Goal: Task Accomplishment & Management: Manage account settings

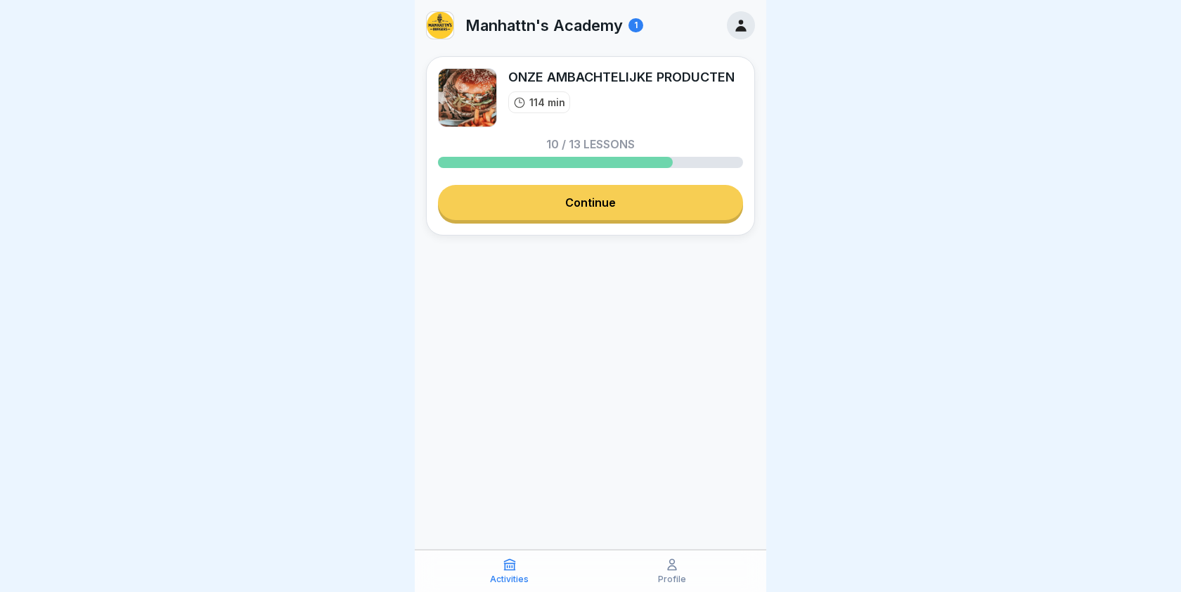
click at [636, 26] on div "1" at bounding box center [635, 25] width 15 height 14
click at [733, 27] on div at bounding box center [741, 25] width 28 height 28
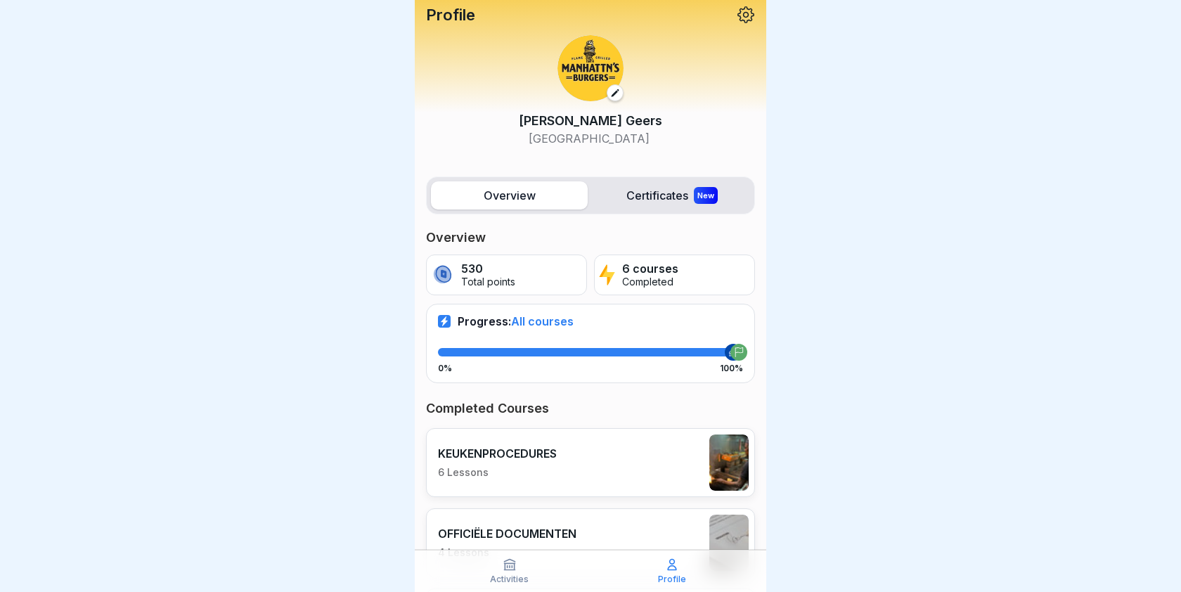
scroll to position [5, 0]
click at [633, 196] on label "Certificates New" at bounding box center [671, 196] width 157 height 28
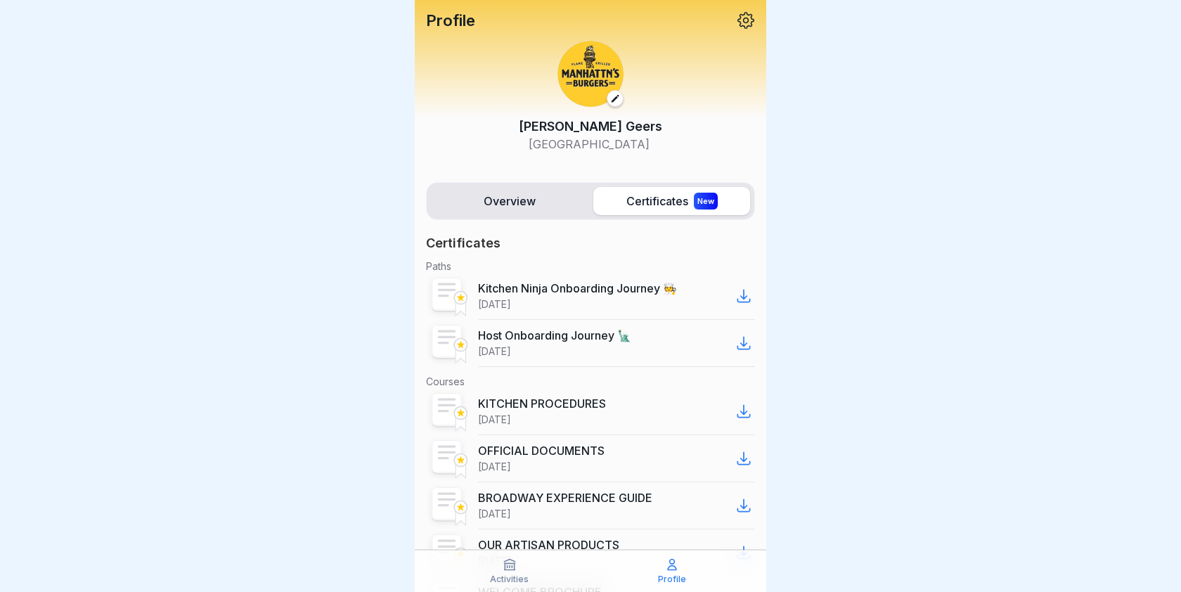
click at [543, 198] on label "Overview" at bounding box center [509, 201] width 157 height 28
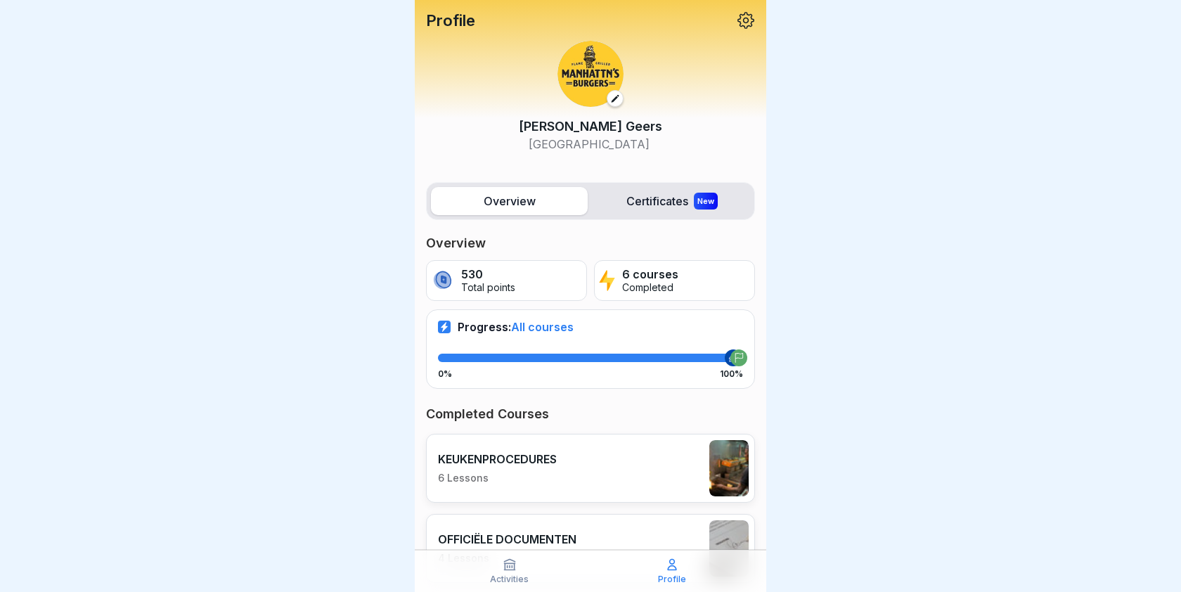
click at [515, 571] on icon at bounding box center [510, 564] width 14 height 14
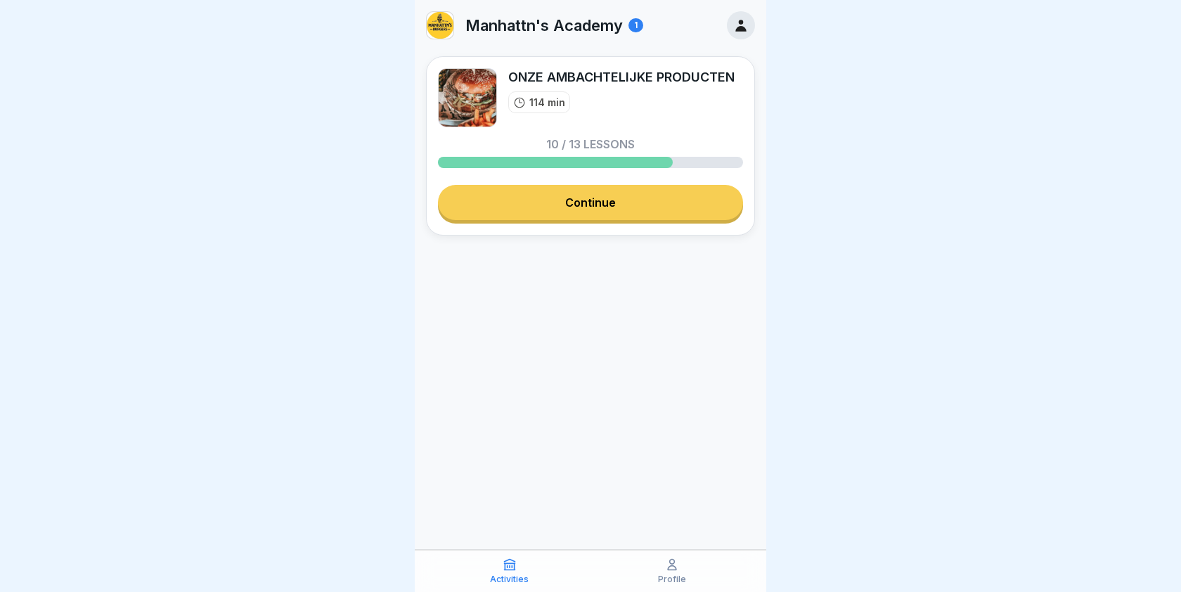
click at [640, 563] on div "Profile" at bounding box center [671, 570] width 155 height 27
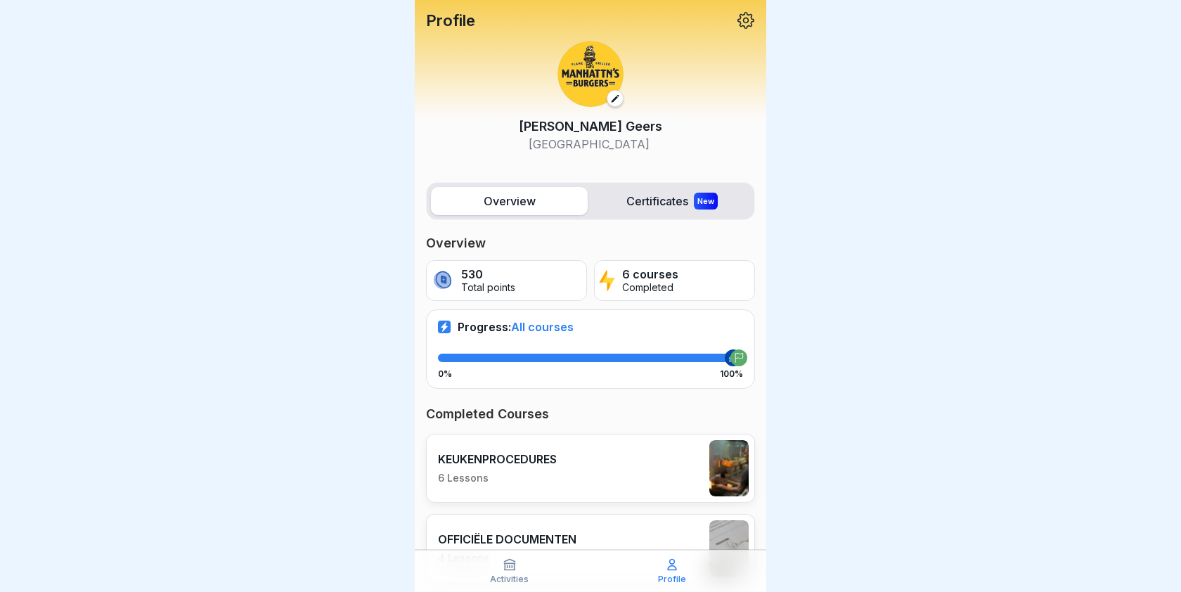
click at [745, 14] on icon at bounding box center [746, 20] width 18 height 18
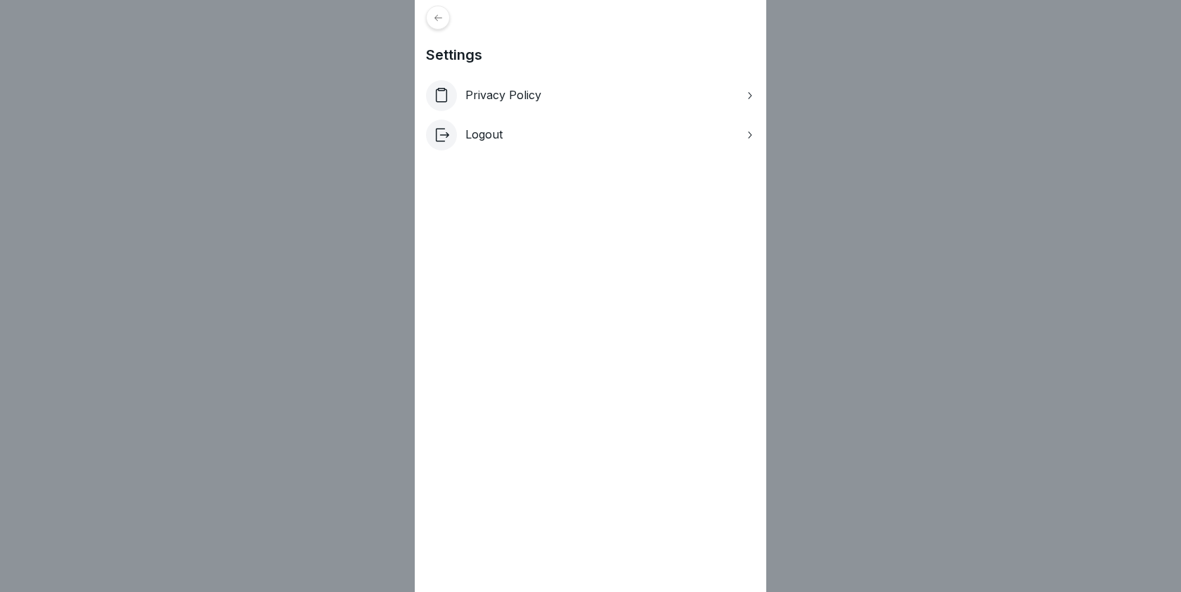
click at [441, 27] on div at bounding box center [438, 18] width 24 height 24
